Goal: Task Accomplishment & Management: Manage account settings

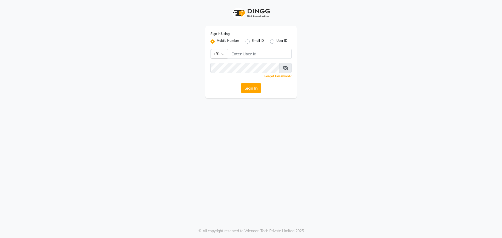
drag, startPoint x: 0, startPoint y: 100, endPoint x: 134, endPoint y: 131, distance: 137.7
click at [134, 131] on div "Sign In Using: Mobile Number Email ID User ID Country Code × +91 Remember me Fo…" at bounding box center [251, 119] width 502 height 238
click at [261, 54] on input "Username" at bounding box center [260, 54] width 64 height 10
click at [237, 55] on input "Username" at bounding box center [260, 54] width 64 height 10
type input "9270029700"
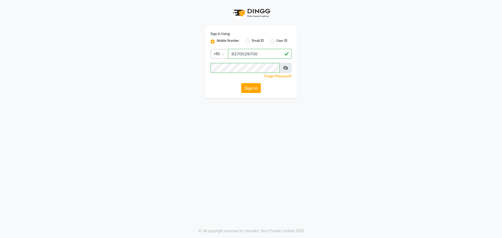
click at [285, 66] on span at bounding box center [286, 68] width 12 height 10
click at [285, 68] on icon at bounding box center [285, 68] width 5 height 4
click at [258, 88] on button "Sign In" at bounding box center [251, 88] width 20 height 10
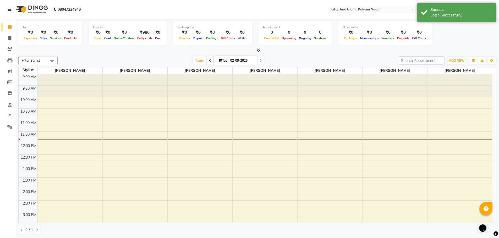
click at [209, 61] on icon at bounding box center [210, 60] width 2 height 3
type input "[DATE]"
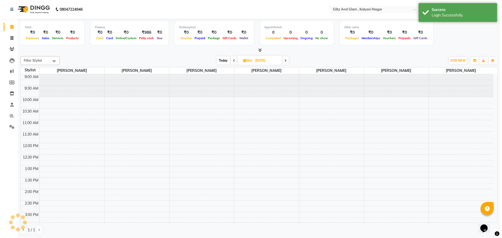
scroll to position [46, 0]
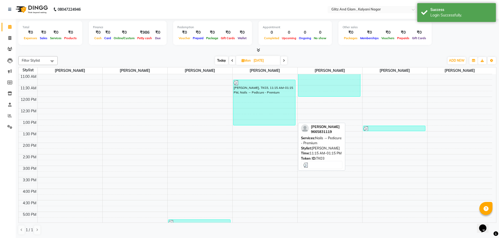
click at [275, 123] on div "[PERSON_NAME], TK03, 11:15 AM-01:15 PM, Nails → Pedicure - Premium" at bounding box center [264, 102] width 62 height 45
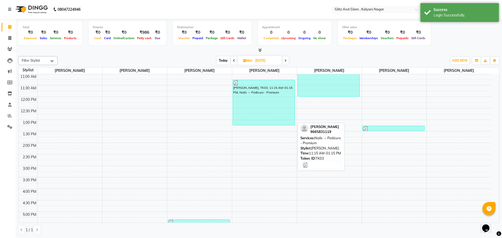
select select "3"
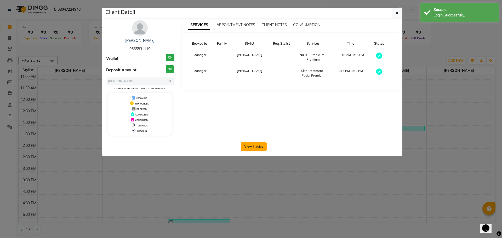
click at [248, 147] on button "View Invoice" at bounding box center [254, 147] width 26 height 8
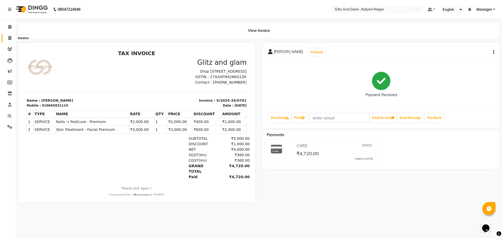
click at [10, 37] on icon at bounding box center [9, 38] width 3 height 4
select select "service"
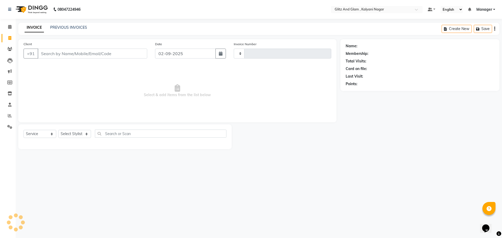
type input "0762"
select select "7347"
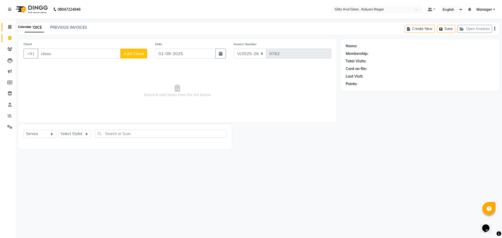
type input "class"
drag, startPoint x: 9, startPoint y: 26, endPoint x: 212, endPoint y: 2, distance: 204.2
click at [9, 26] on icon at bounding box center [9, 27] width 3 height 4
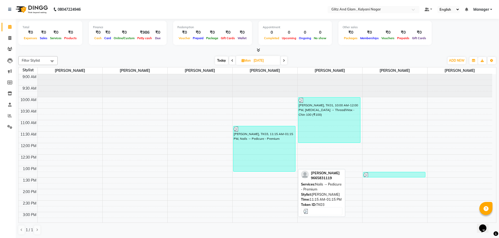
click at [281, 131] on div at bounding box center [263, 129] width 61 height 5
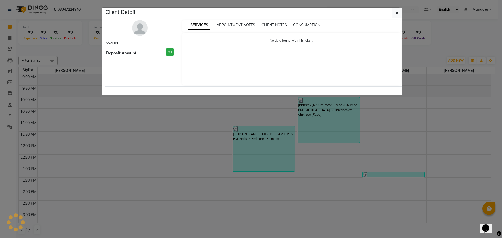
select select "3"
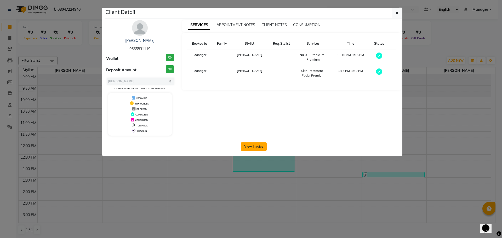
click at [258, 149] on button "View Invoice" at bounding box center [254, 147] width 26 height 8
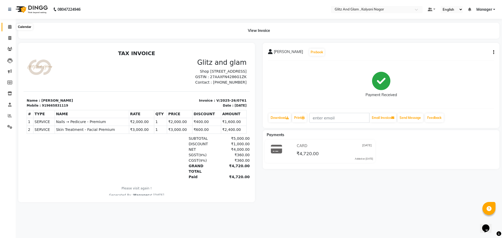
click at [9, 27] on icon at bounding box center [9, 27] width 3 height 4
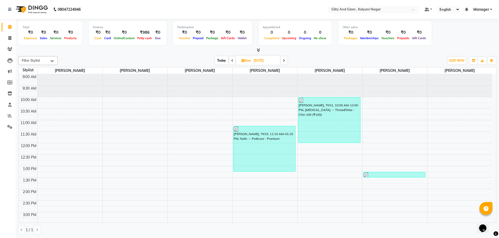
scroll to position [0, 0]
click at [11, 28] on icon at bounding box center [9, 27] width 3 height 4
click at [10, 38] on icon at bounding box center [9, 38] width 3 height 4
select select "7347"
select select "service"
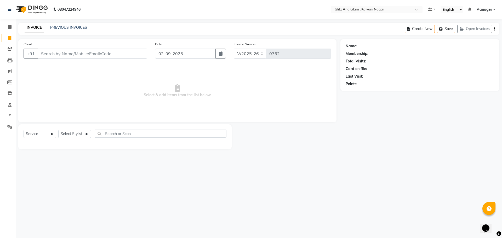
click at [10, 31] on li "Calendar" at bounding box center [8, 26] width 16 height 11
click at [8, 117] on span at bounding box center [9, 116] width 9 height 6
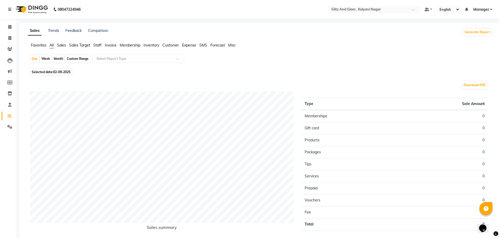
click at [59, 57] on div "Month" at bounding box center [58, 58] width 12 height 7
select select "9"
select select "2025"
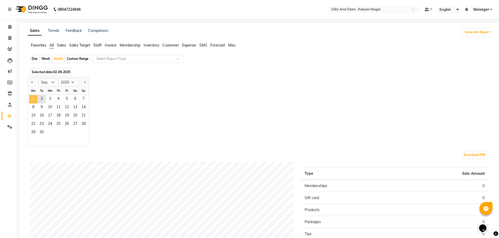
click at [33, 101] on span "1" at bounding box center [33, 99] width 8 height 8
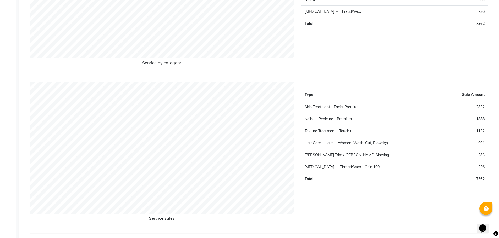
scroll to position [649, 0]
